Goal: Information Seeking & Learning: Compare options

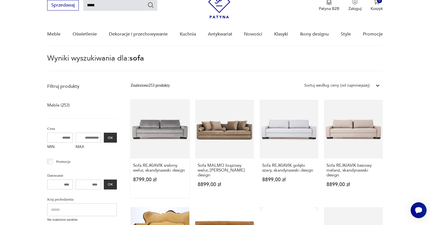
scroll to position [32, 0]
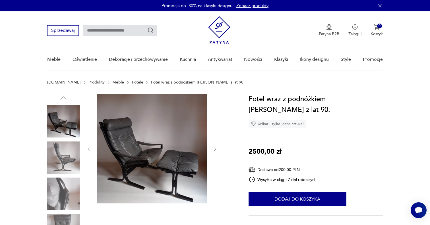
click at [213, 147] on icon "button" at bounding box center [215, 149] width 5 height 5
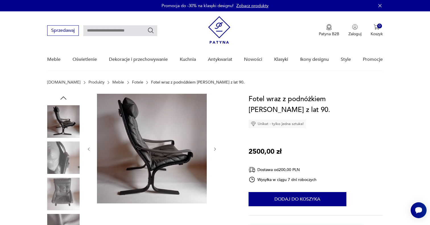
click at [213, 147] on icon "button" at bounding box center [215, 149] width 5 height 5
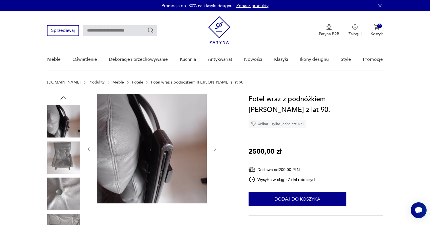
click at [213, 147] on icon "button" at bounding box center [215, 149] width 5 height 5
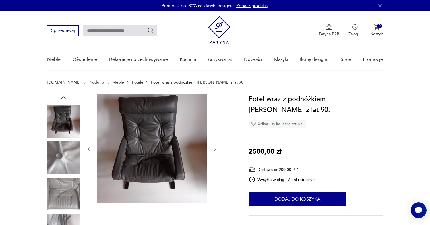
click at [213, 147] on icon "button" at bounding box center [215, 149] width 5 height 5
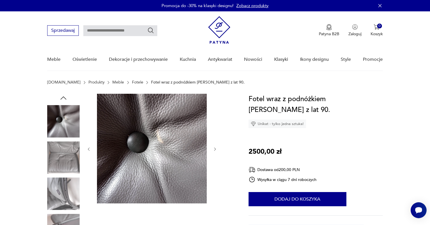
click at [213, 147] on icon "button" at bounding box center [215, 149] width 5 height 5
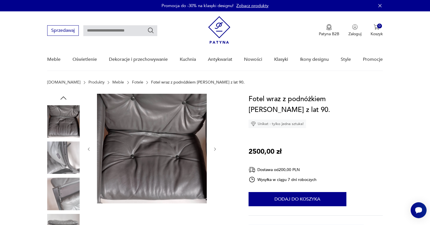
click at [213, 147] on icon "button" at bounding box center [215, 149] width 5 height 5
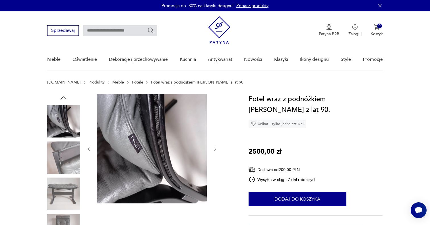
click at [213, 147] on icon "button" at bounding box center [215, 149] width 5 height 5
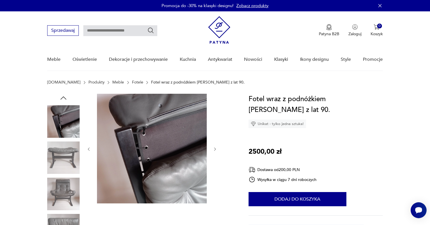
click at [213, 147] on icon "button" at bounding box center [215, 149] width 5 height 5
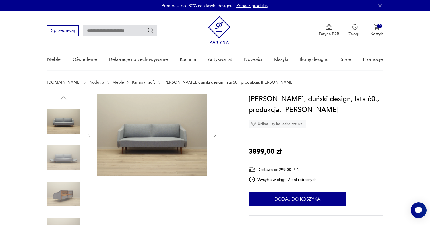
click at [216, 133] on button "button" at bounding box center [215, 136] width 5 height 6
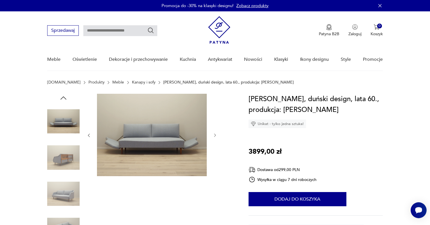
click at [216, 133] on button "button" at bounding box center [215, 136] width 5 height 6
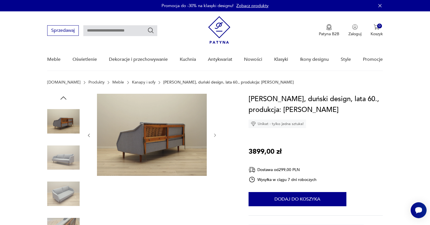
click at [216, 133] on button "button" at bounding box center [215, 136] width 5 height 6
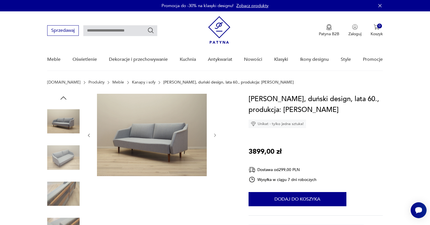
click at [216, 133] on button "button" at bounding box center [215, 136] width 5 height 6
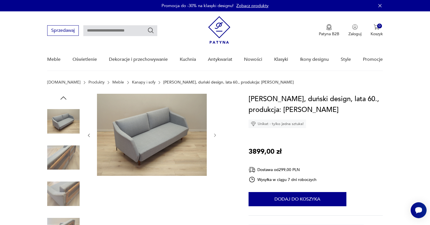
click at [216, 133] on button "button" at bounding box center [215, 136] width 5 height 6
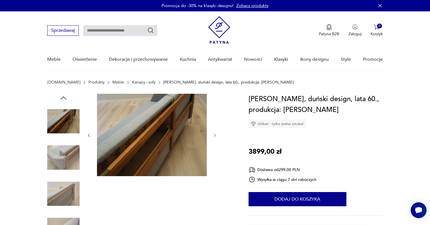
click at [216, 133] on button "button" at bounding box center [215, 136] width 5 height 6
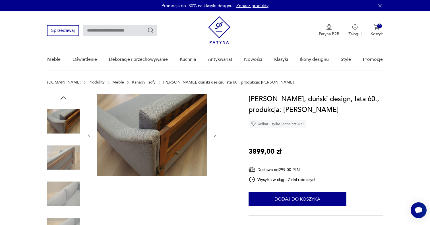
click at [216, 133] on button "button" at bounding box center [215, 136] width 5 height 6
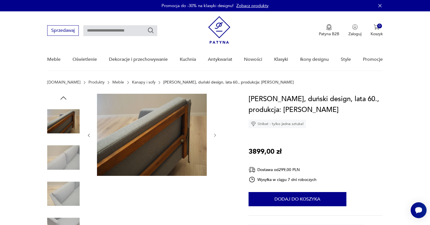
click at [216, 133] on button "button" at bounding box center [215, 136] width 5 height 6
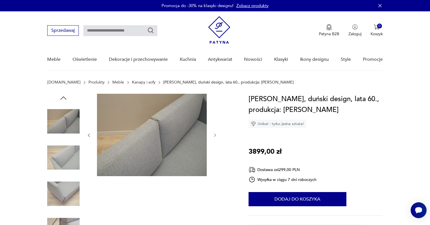
click at [216, 133] on button "button" at bounding box center [215, 136] width 5 height 6
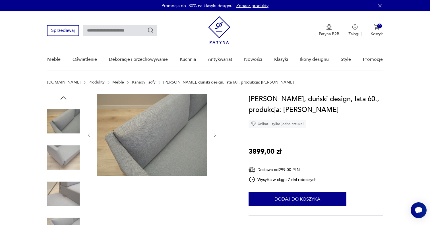
click at [216, 133] on button "button" at bounding box center [215, 136] width 5 height 6
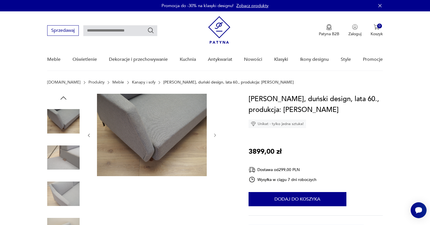
click at [216, 133] on button "button" at bounding box center [215, 136] width 5 height 6
